Goal: Book appointment/travel/reservation

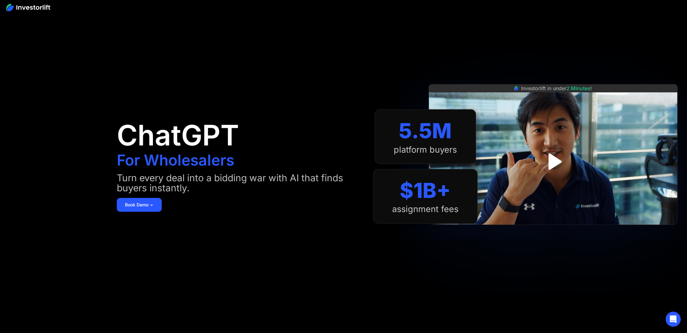
drag, startPoint x: 418, startPoint y: 196, endPoint x: 390, endPoint y: 193, distance: 28.4
click at [416, 195] on div "$1B+" at bounding box center [425, 190] width 51 height 25
click at [32, 6] on img at bounding box center [28, 8] width 44 height 8
click at [134, 205] on link "Book Demo ➢" at bounding box center [139, 205] width 45 height 14
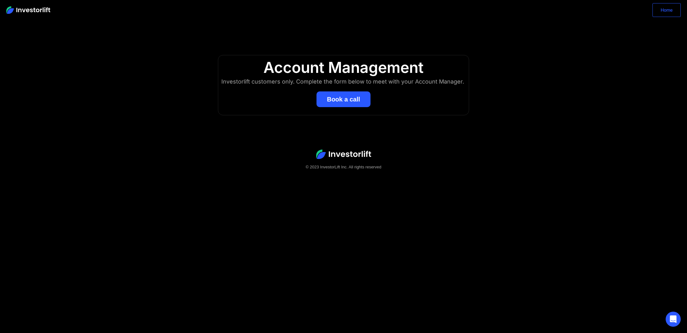
click at [667, 12] on link "Home" at bounding box center [667, 10] width 28 height 14
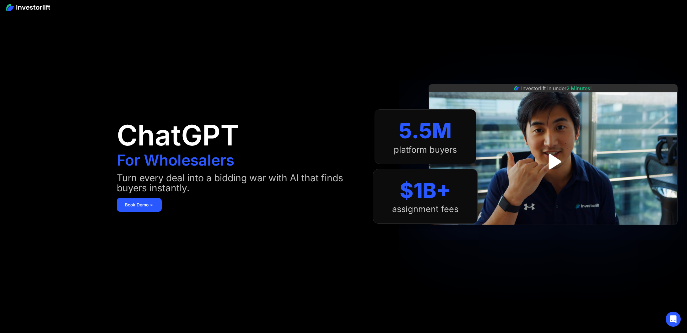
click at [14, 7] on img at bounding box center [28, 8] width 44 height 8
click at [36, 8] on img at bounding box center [28, 8] width 44 height 8
